Goal: Navigation & Orientation: Find specific page/section

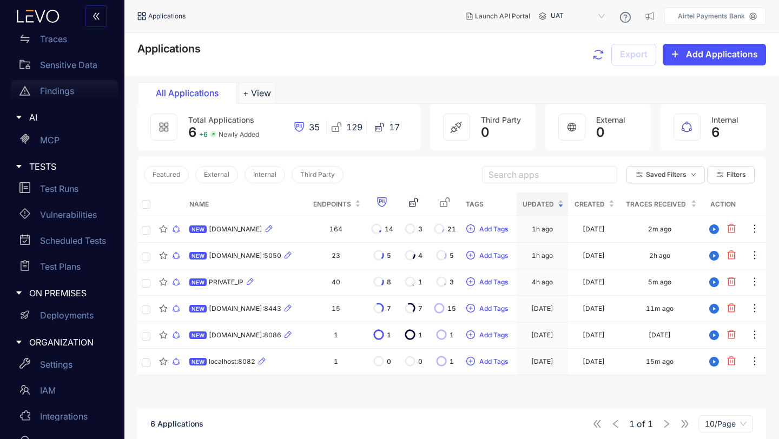
scroll to position [136, 0]
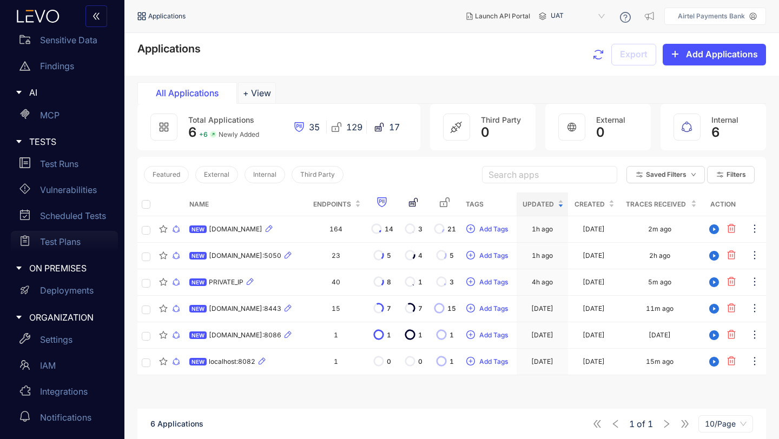
click at [62, 237] on p "Test Plans" at bounding box center [60, 242] width 41 height 10
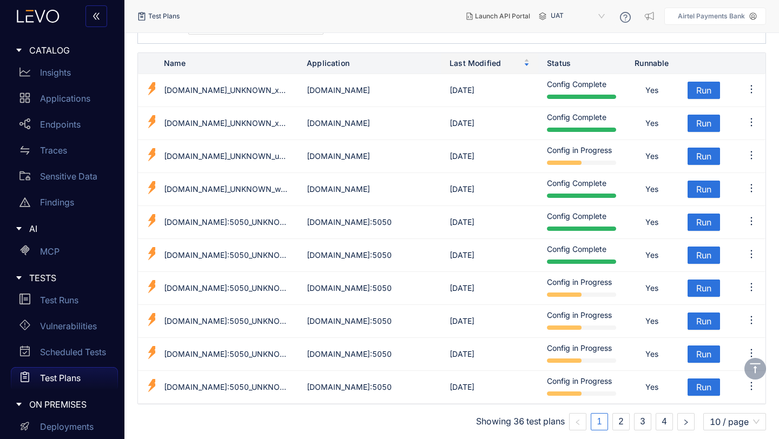
click at [327, 27] on header "Test Plans Launch API Portal UAT Airtel Payments Bank" at bounding box center [451, 16] width 628 height 32
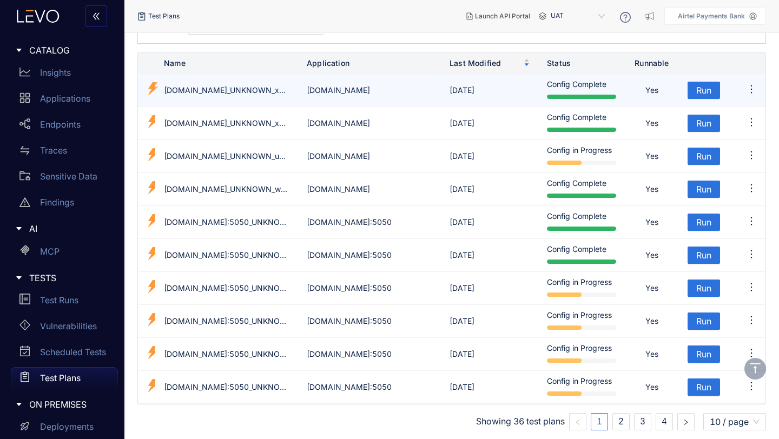
click at [222, 90] on td "[DOMAIN_NAME]_UNKNOWN_xqzhoud" at bounding box center [226, 90] width 143 height 33
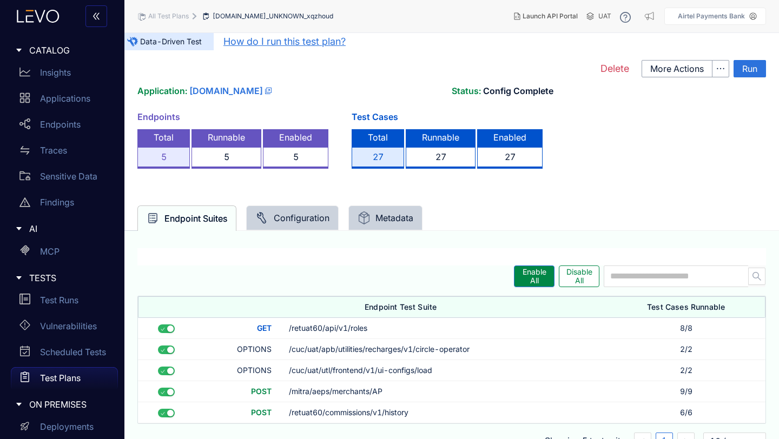
scroll to position [19, 0]
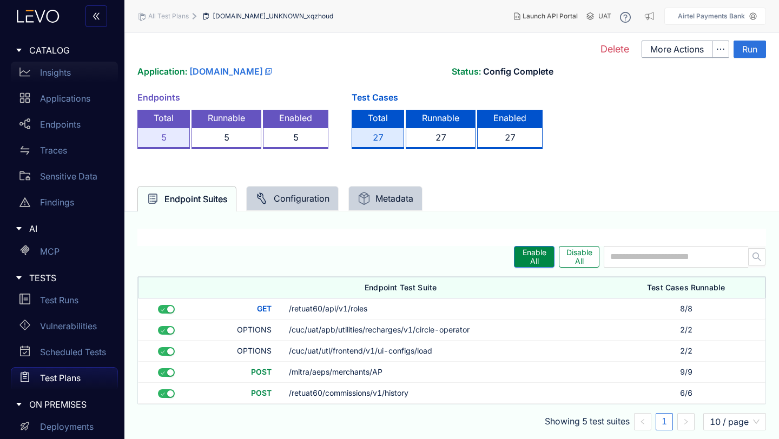
click at [59, 74] on p "Insights" at bounding box center [55, 73] width 31 height 10
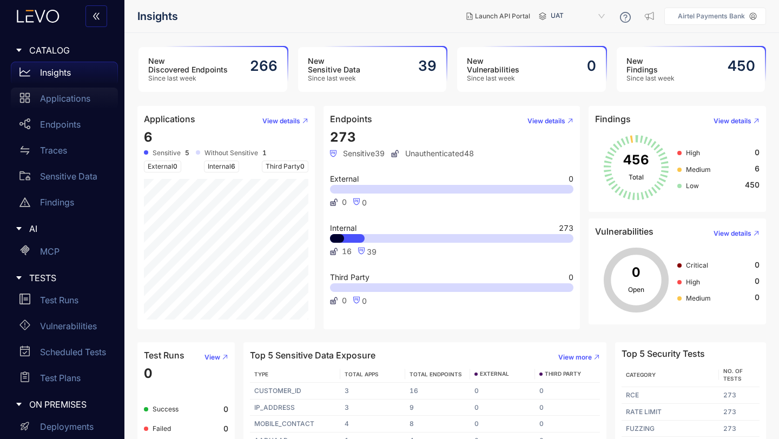
click at [69, 100] on p "Applications" at bounding box center [65, 99] width 50 height 10
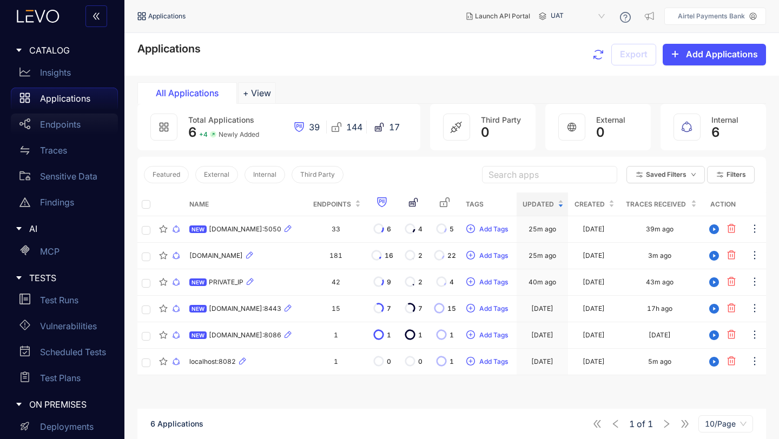
click at [69, 126] on p "Endpoints" at bounding box center [60, 125] width 41 height 10
